Goal: Find contact information: Find contact information

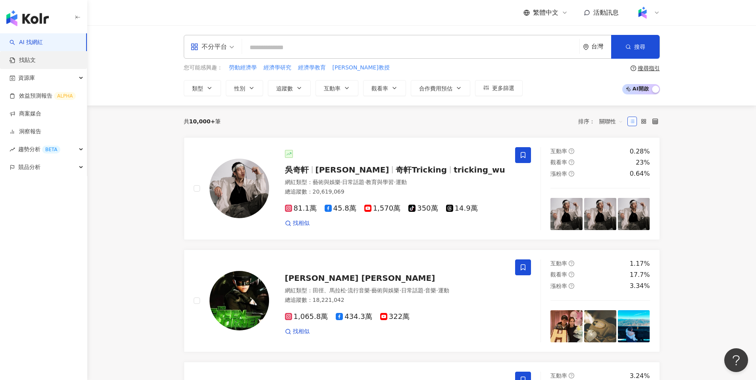
click at [36, 58] on link "找貼文" at bounding box center [23, 60] width 26 height 8
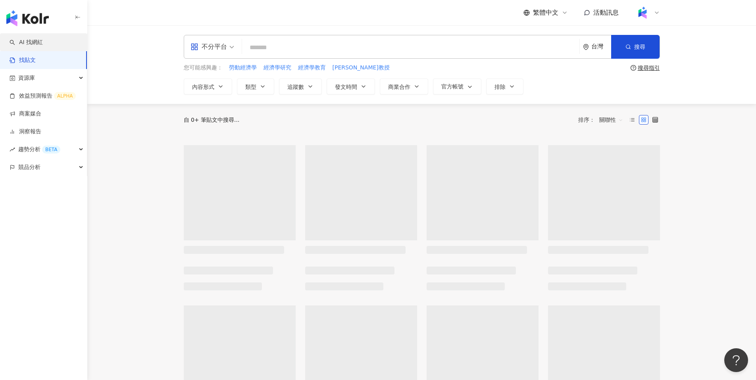
click at [43, 46] on link "AI 找網紅" at bounding box center [26, 42] width 33 height 8
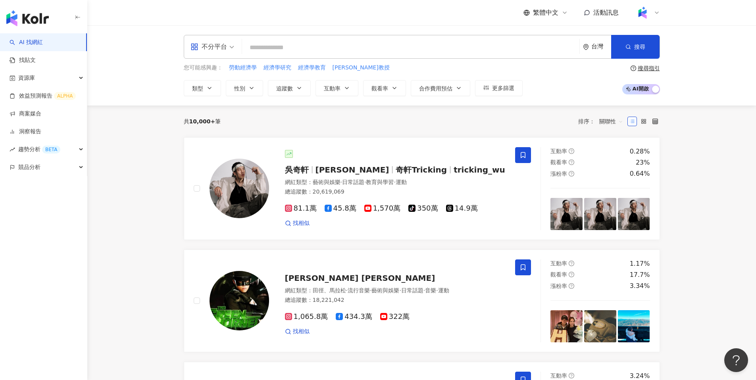
click at [317, 48] on input "search" at bounding box center [410, 47] width 331 height 15
click at [298, 46] on input "search" at bounding box center [410, 47] width 331 height 15
click at [294, 48] on input "search" at bounding box center [410, 47] width 331 height 15
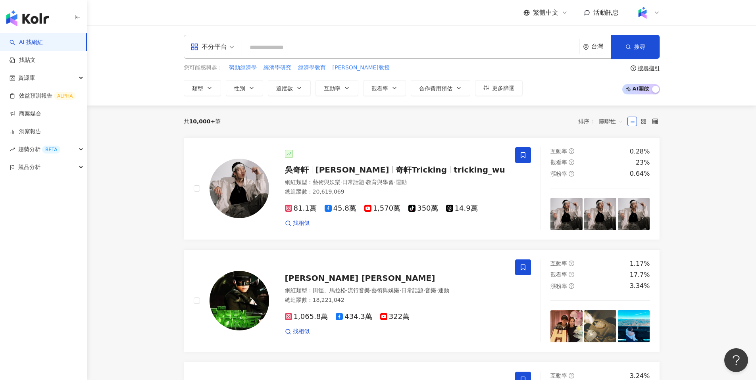
click at [294, 48] on input "search" at bounding box center [410, 47] width 331 height 15
type input "*"
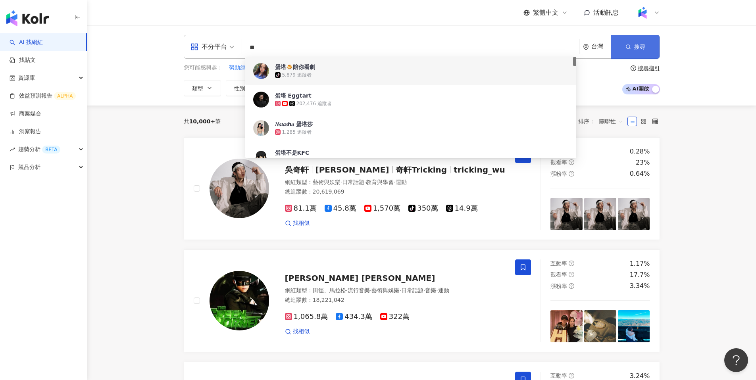
type input "**"
click at [626, 44] on icon "button" at bounding box center [628, 47] width 6 height 6
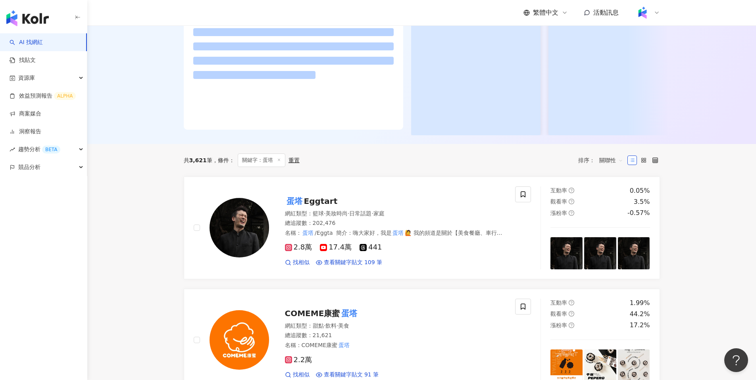
scroll to position [119, 0]
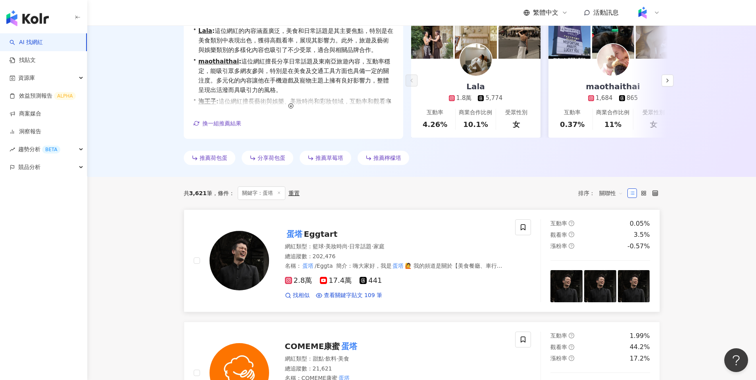
click at [311, 233] on span "Eggtart" at bounding box center [321, 234] width 34 height 10
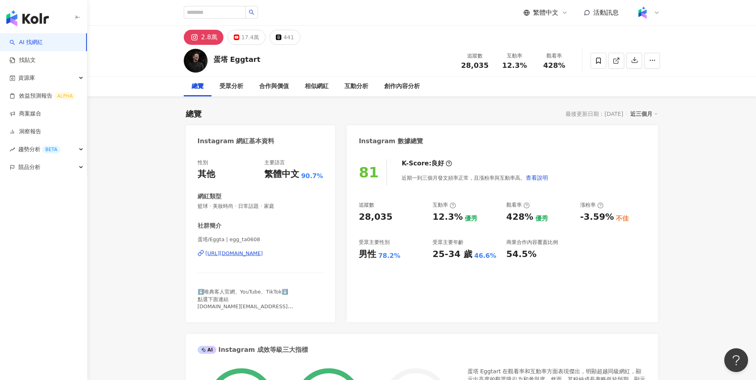
click at [252, 306] on span "⬇️唯典客人官網、YouTube、TikTok⬇️ 點選下面連結 [DOMAIN_NAME][EMAIL_ADDRESS][DOMAIN_NAME]" at bounding box center [246, 303] width 96 height 28
click at [279, 305] on div "⬇️唯典客人官網、YouTube、TikTok⬇️ 點選下面連結 [DOMAIN_NAME][EMAIL_ADDRESS][DOMAIN_NAME]" at bounding box center [261, 300] width 126 height 22
click at [649, 62] on icon "button" at bounding box center [652, 60] width 7 height 7
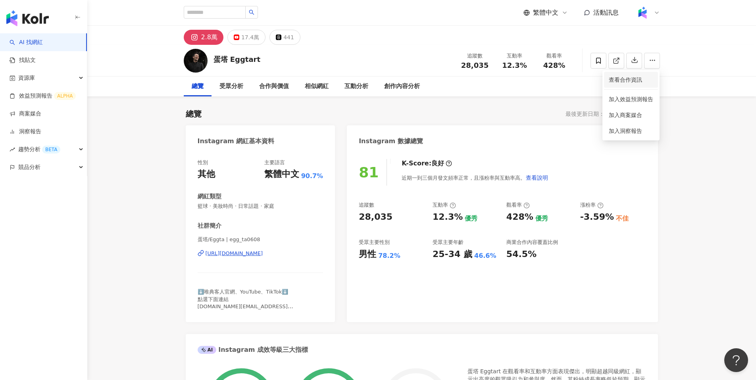
click at [635, 80] on span "查看合作資訊" at bounding box center [631, 79] width 44 height 9
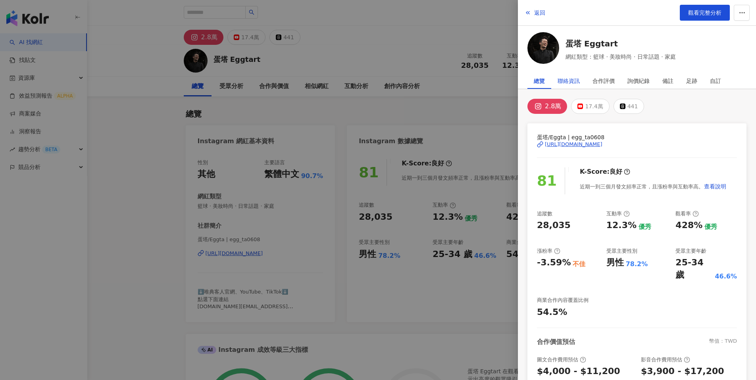
click at [577, 79] on div "聯絡資訊" at bounding box center [569, 81] width 22 height 16
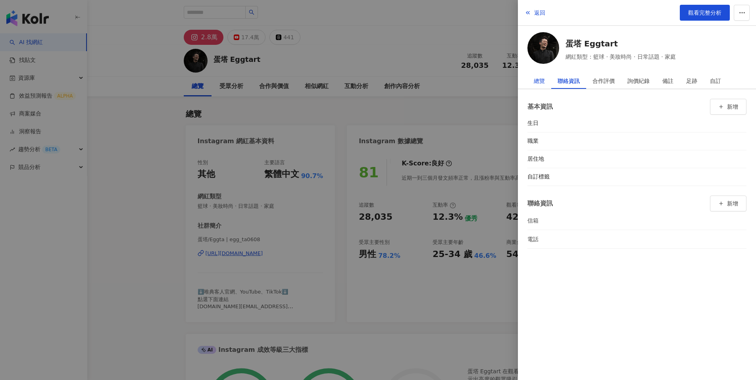
click at [539, 80] on div "總覽" at bounding box center [539, 81] width 11 height 16
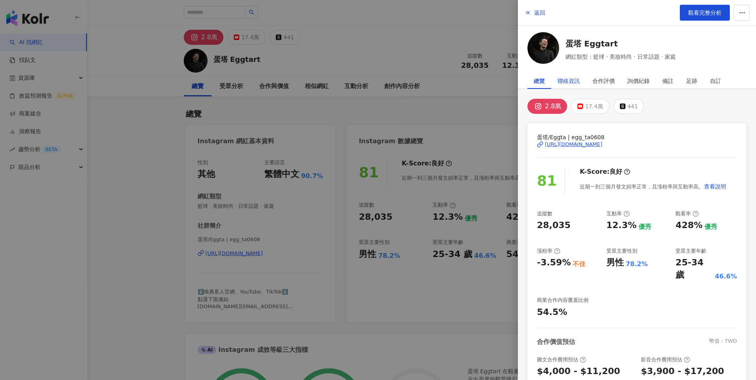
click at [564, 80] on div "聯絡資訊" at bounding box center [569, 81] width 22 height 16
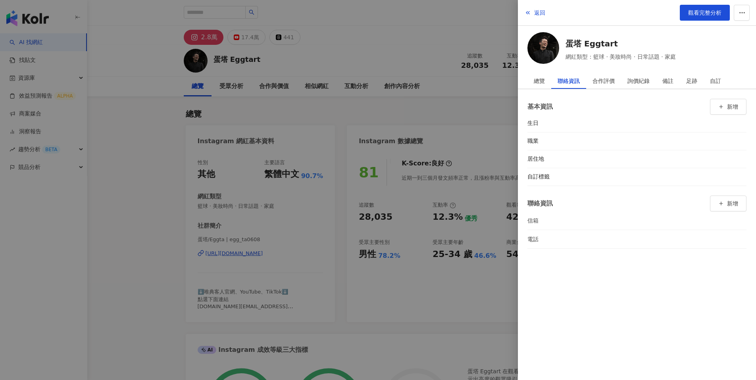
click at [662, 226] on li "信箱" at bounding box center [636, 221] width 219 height 18
click at [729, 196] on button "新增" at bounding box center [728, 204] width 37 height 16
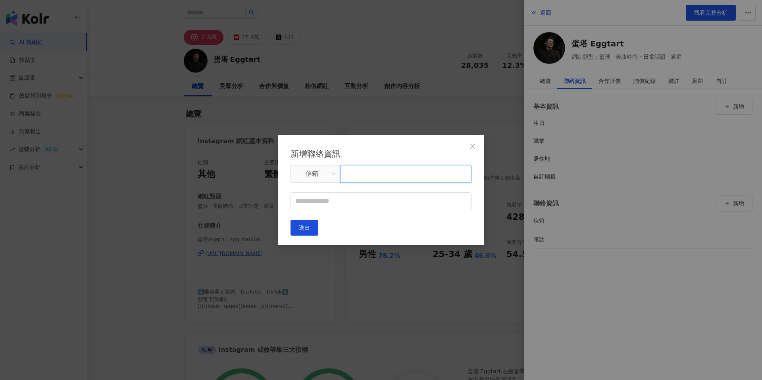
click at [369, 180] on input "text" at bounding box center [405, 174] width 131 height 18
type input "**"
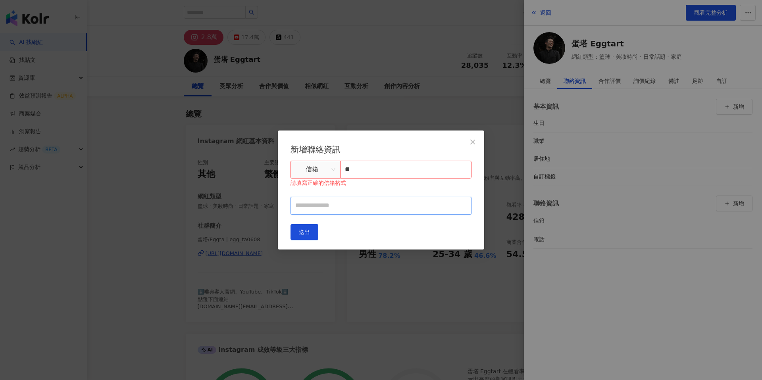
click at [376, 208] on input "text" at bounding box center [380, 206] width 181 height 18
click at [371, 167] on input "**" at bounding box center [405, 170] width 131 height 18
type input "*"
type input "**********"
click at [348, 210] on input "text" at bounding box center [380, 206] width 181 height 18
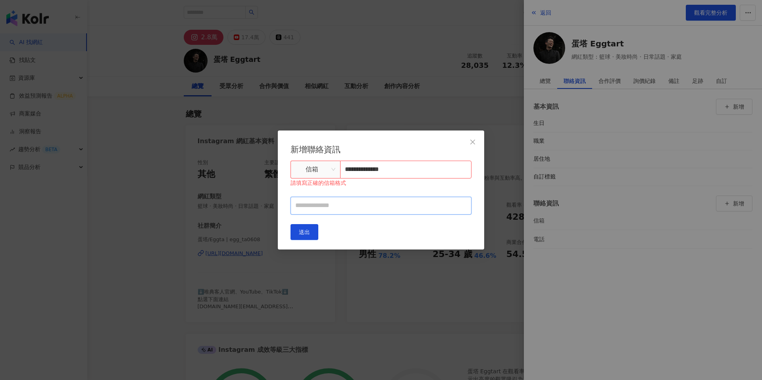
type input "********"
click at [318, 234] on button "送出" at bounding box center [304, 232] width 28 height 16
click at [310, 234] on span "送出" at bounding box center [304, 232] width 11 height 6
click at [350, 173] on input "**********" at bounding box center [405, 170] width 131 height 18
click at [368, 172] on input "**********" at bounding box center [405, 170] width 131 height 18
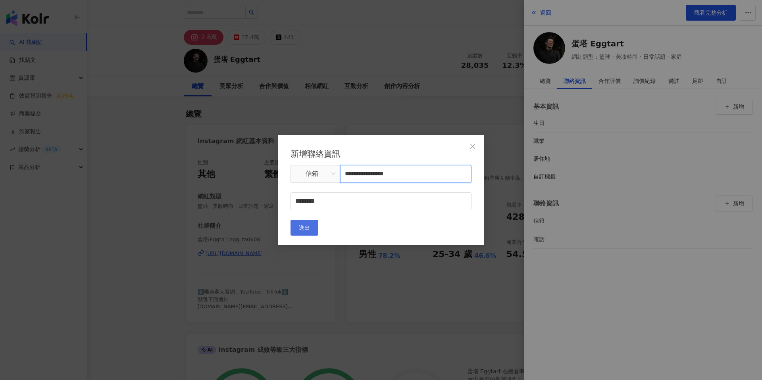
type input "**********"
click at [318, 224] on button "送出" at bounding box center [304, 228] width 28 height 16
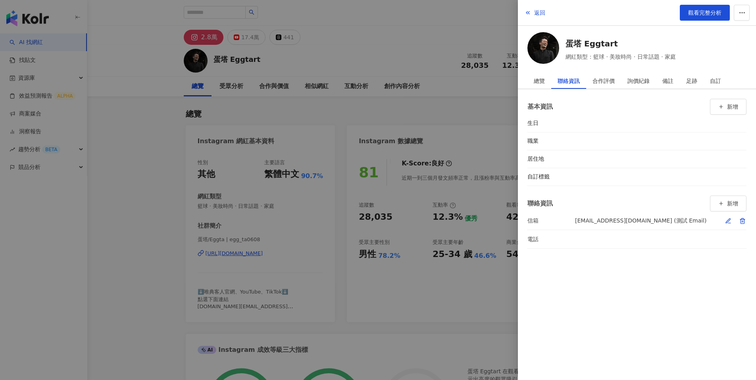
click at [655, 224] on div "[EMAIL_ADDRESS][DOMAIN_NAME] (測試 Email)" at bounding box center [640, 220] width 131 height 9
click at [649, 221] on div "[EMAIL_ADDRESS][DOMAIN_NAME] (測試 Email)" at bounding box center [640, 220] width 131 height 9
click at [625, 221] on div "[EMAIL_ADDRESS][DOMAIN_NAME] (測試 Email)" at bounding box center [640, 220] width 131 height 9
click at [697, 218] on li "信箱 [EMAIL_ADDRESS][DOMAIN_NAME] (測試 Email)" at bounding box center [636, 221] width 219 height 18
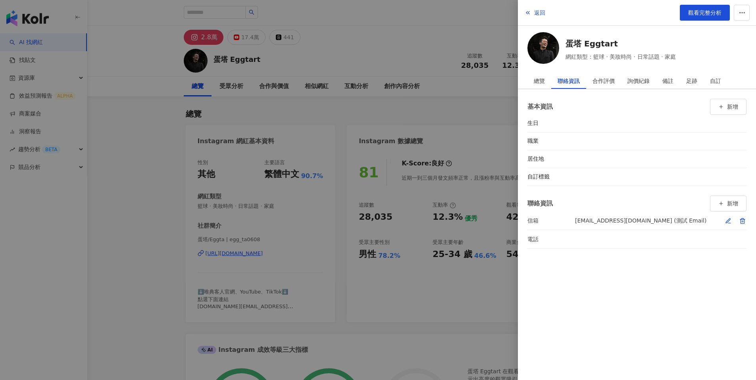
click at [731, 218] on icon "button" at bounding box center [728, 221] width 6 height 6
click at [741, 219] on icon "button" at bounding box center [743, 220] width 4 height 5
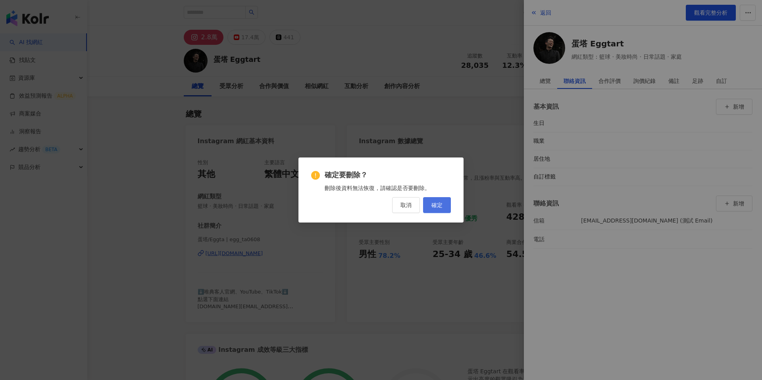
click at [433, 202] on span "確定" at bounding box center [436, 205] width 11 height 6
